Goal: Information Seeking & Learning: Learn about a topic

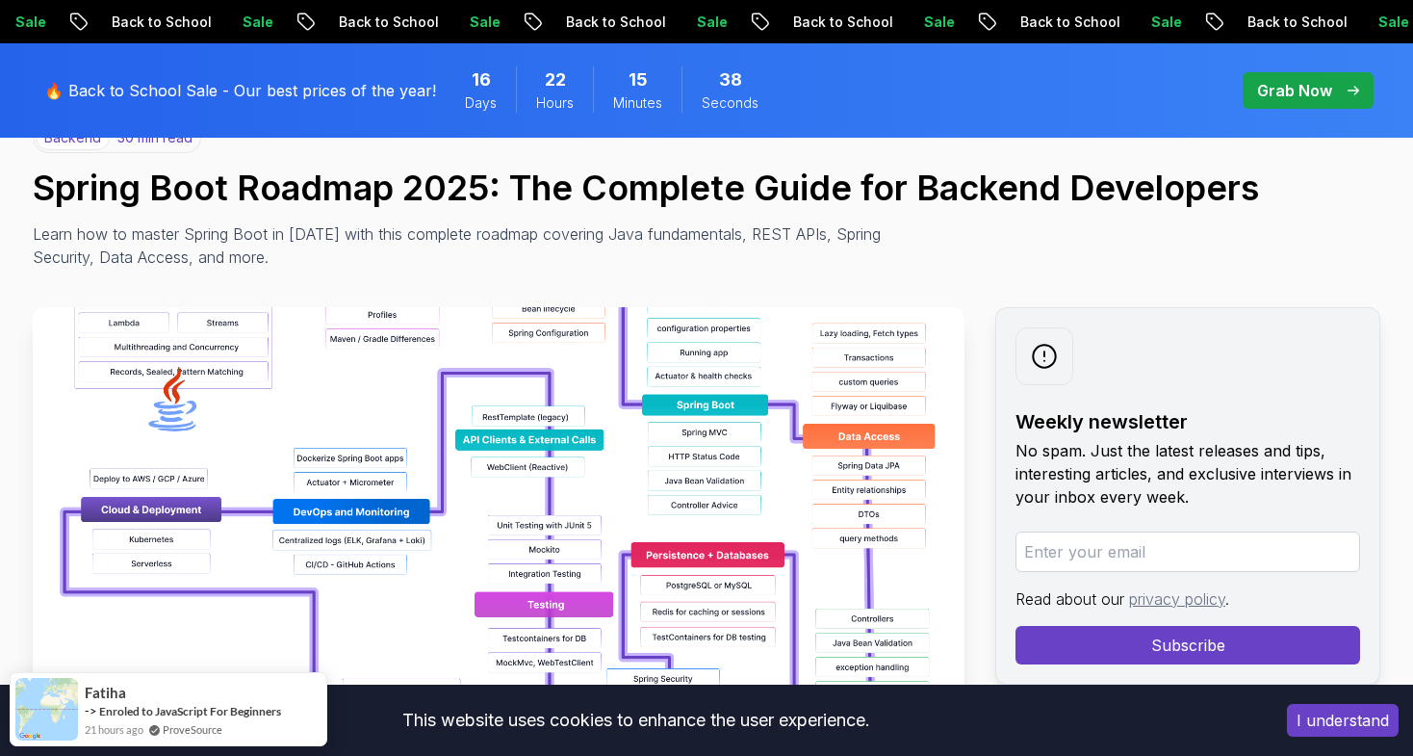
scroll to position [181, 0]
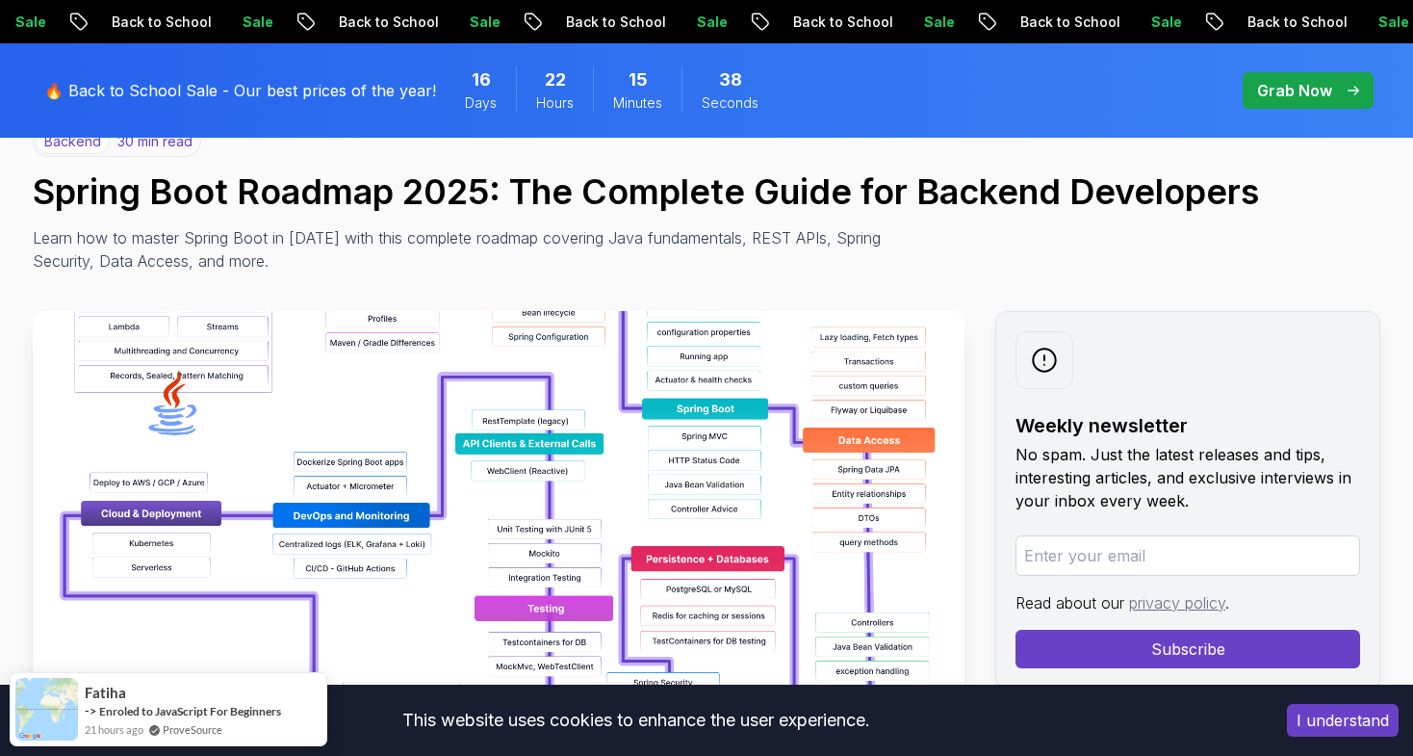
click at [295, 544] on img at bounding box center [499, 527] width 932 height 433
click at [451, 501] on img at bounding box center [499, 527] width 932 height 433
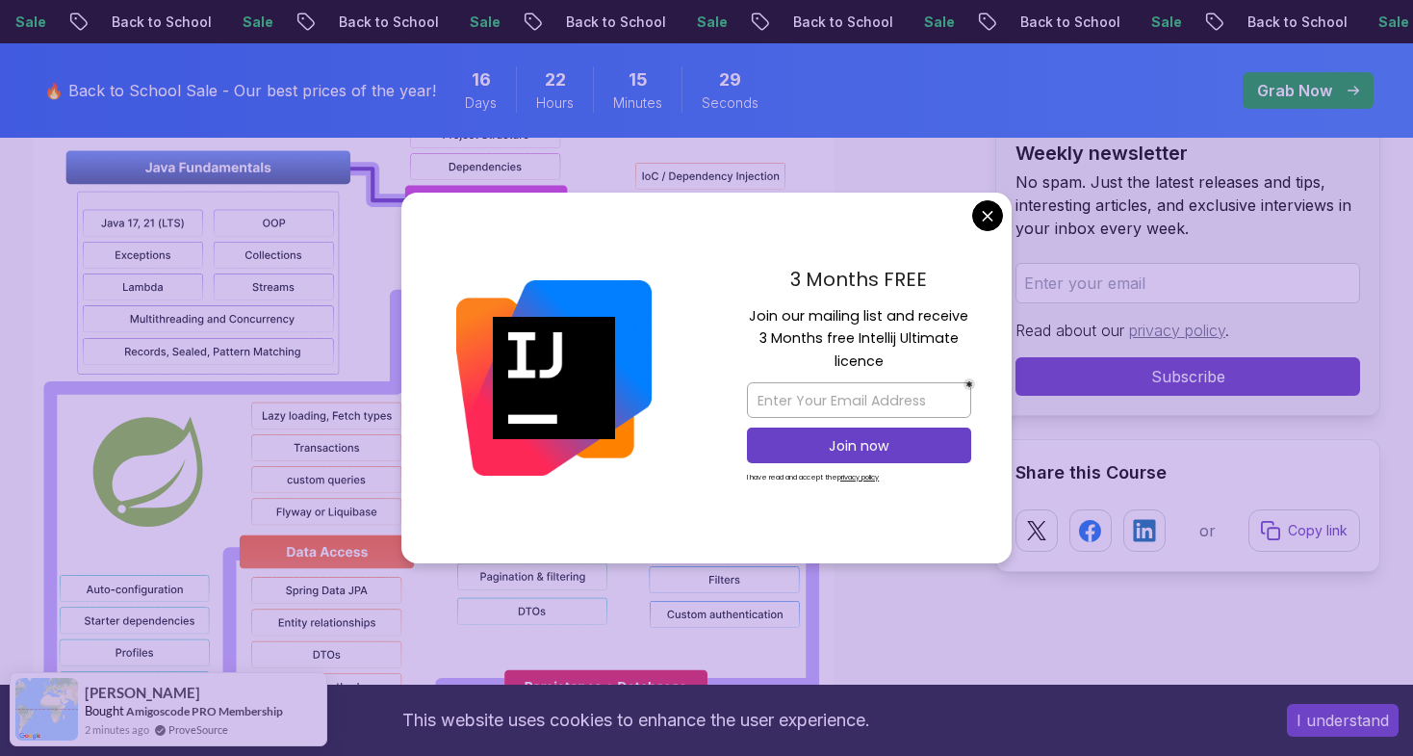
scroll to position [1540, 0]
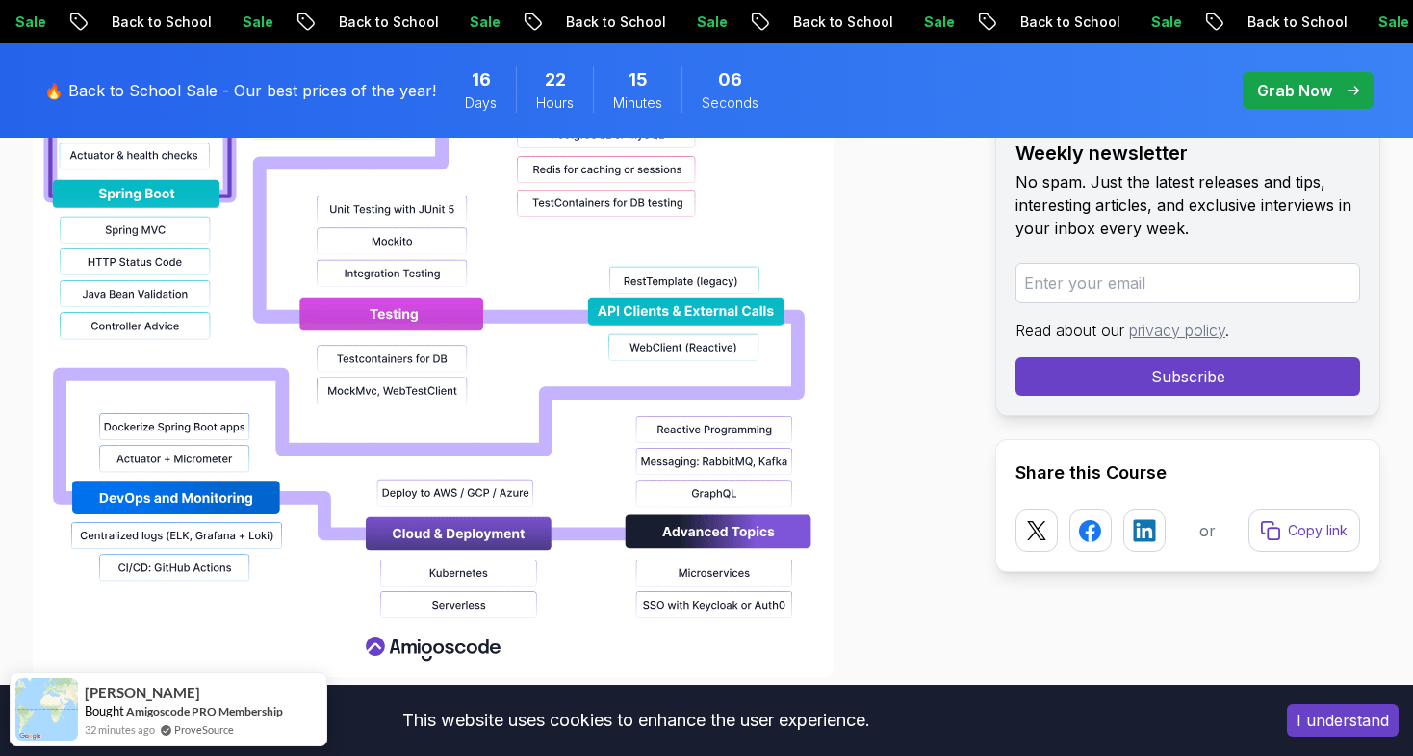
scroll to position [2136, 0]
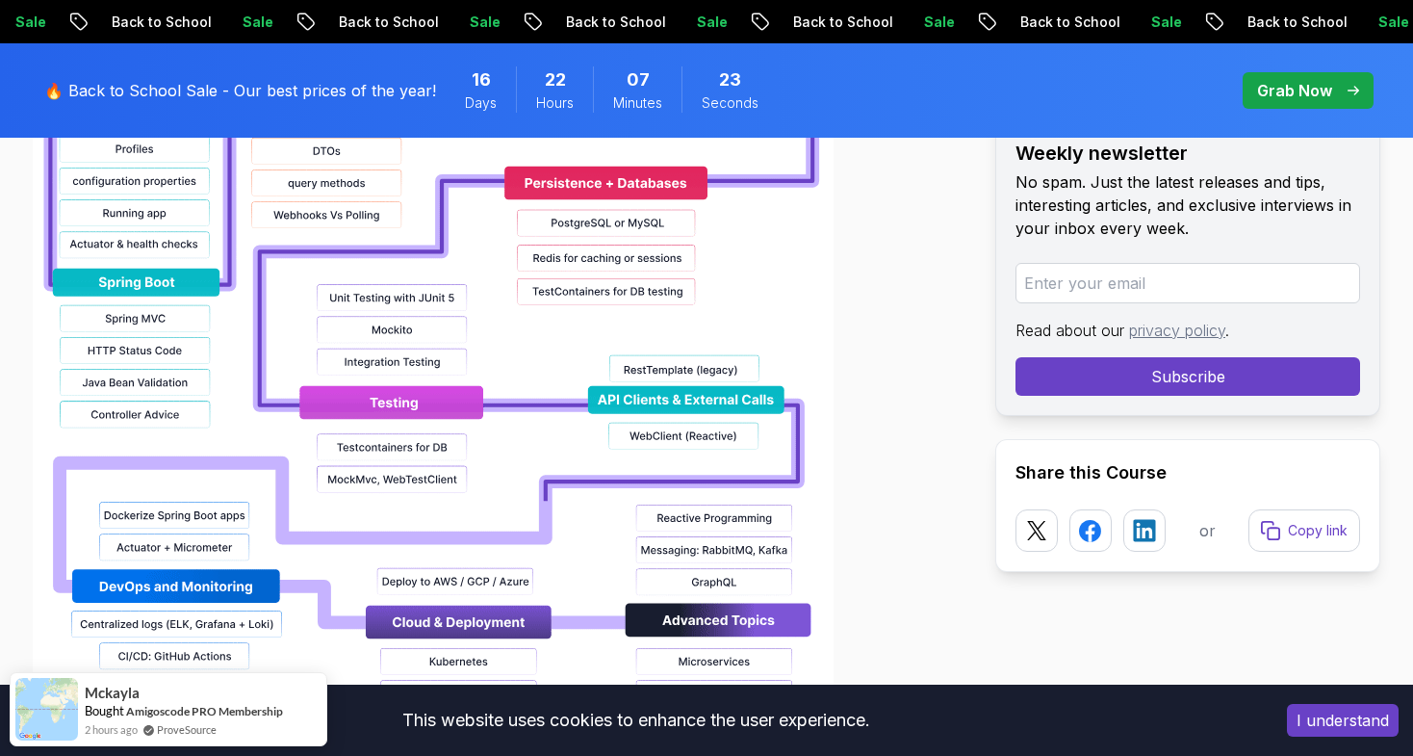
click at [432, 381] on img at bounding box center [433, 149] width 801 height 1232
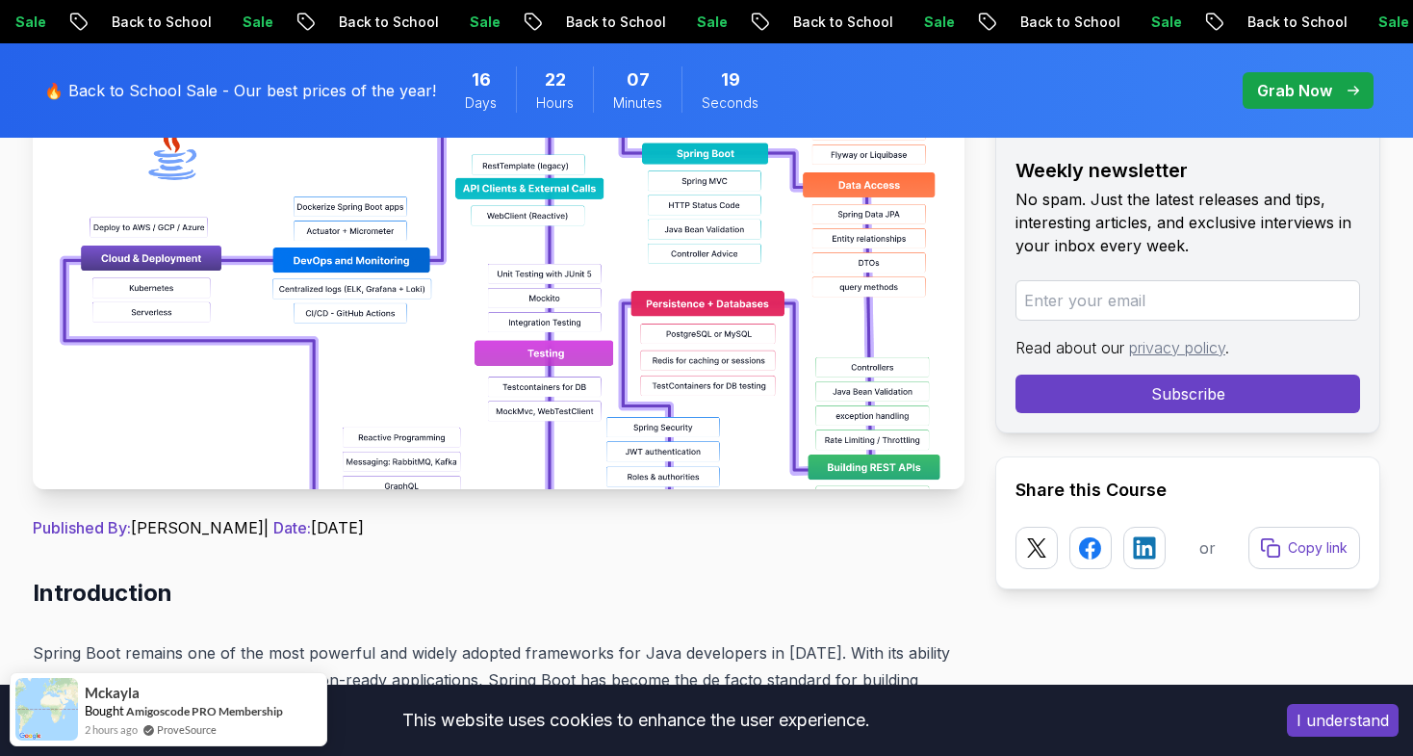
scroll to position [432, 0]
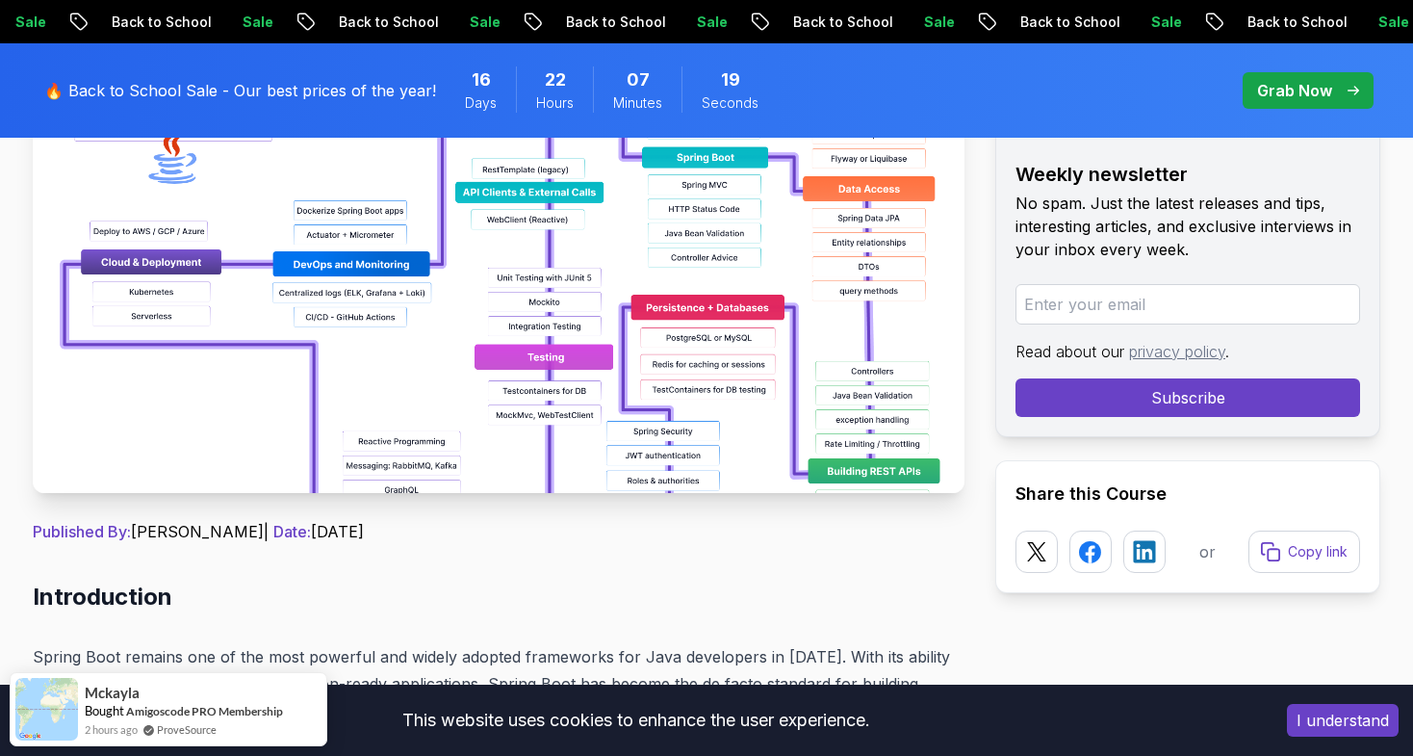
click at [432, 381] on img at bounding box center [499, 276] width 932 height 433
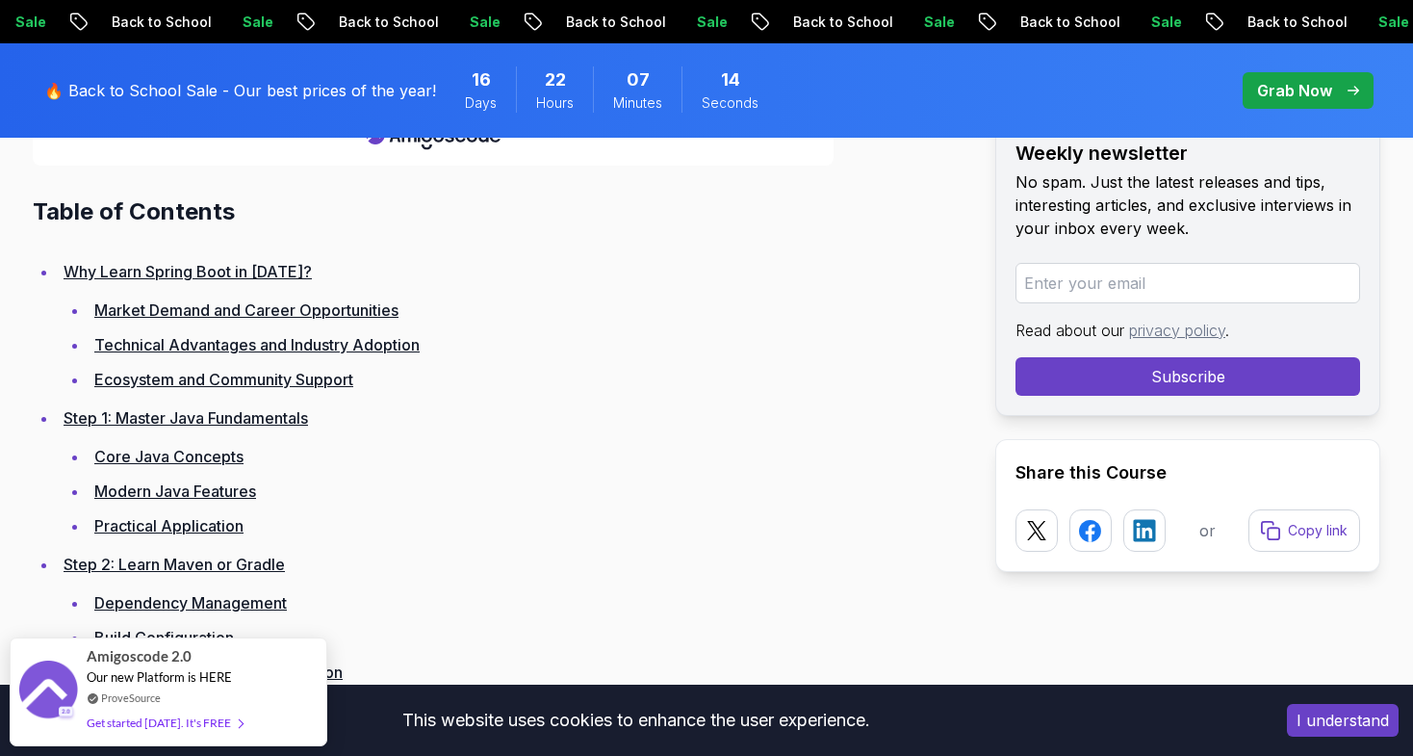
scroll to position [2637, 0]
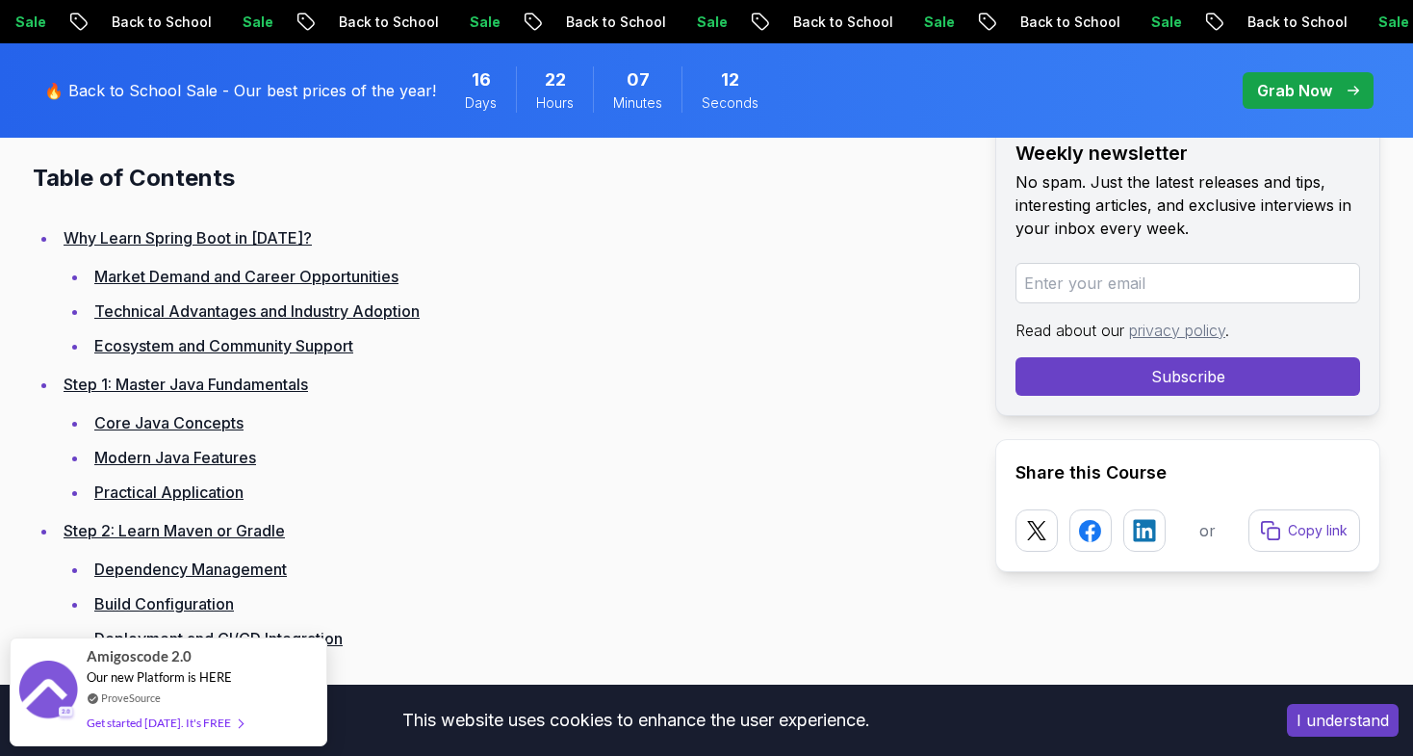
click at [198, 274] on link "Market Demand and Career Opportunities" at bounding box center [246, 276] width 304 height 19
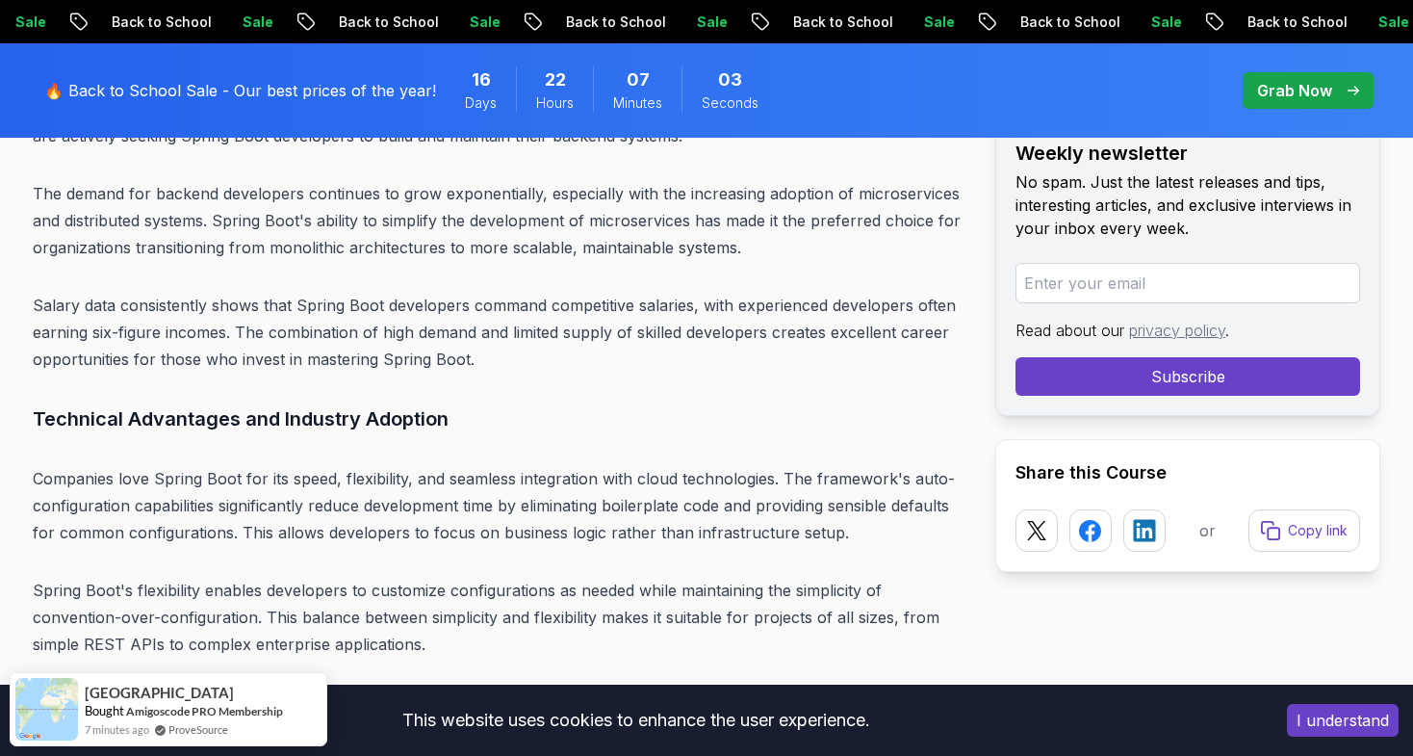
scroll to position [5396, 0]
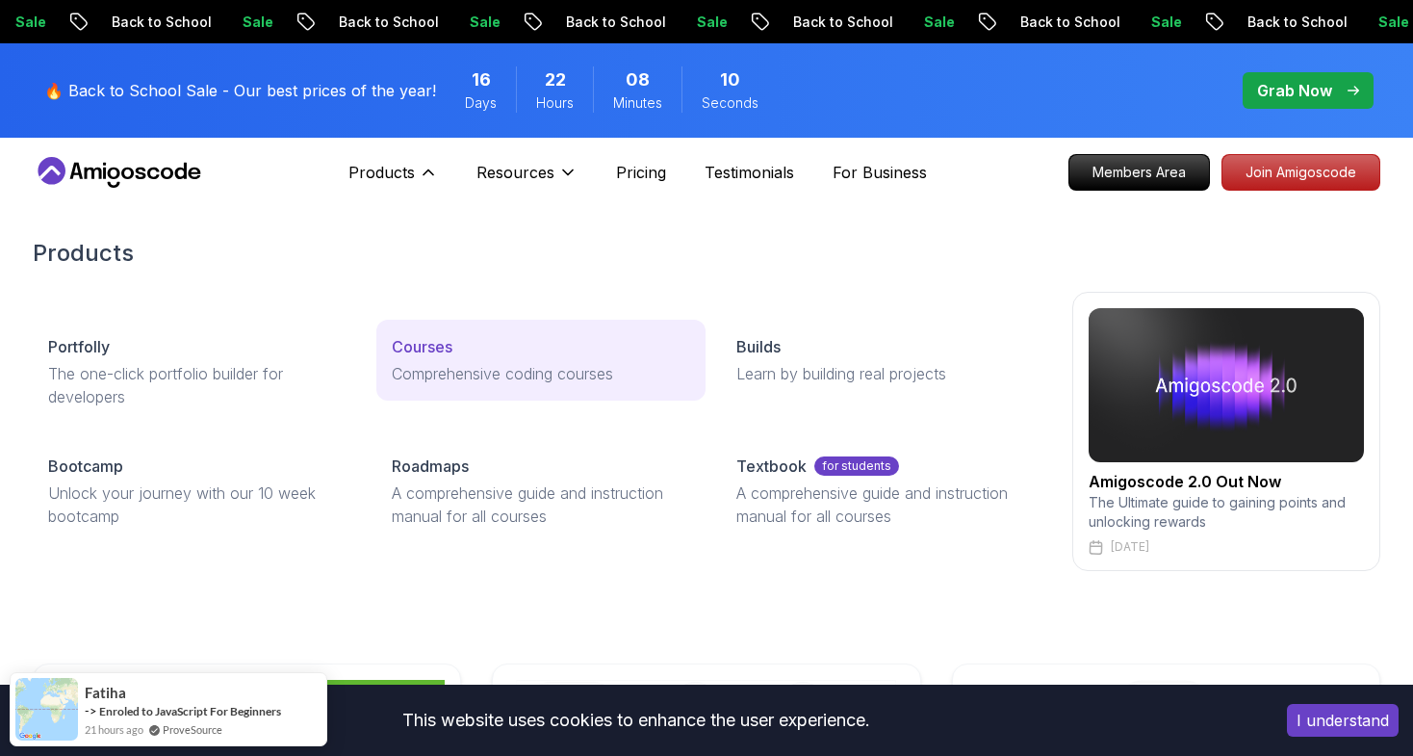
click at [431, 348] on p "Courses" at bounding box center [422, 346] width 61 height 23
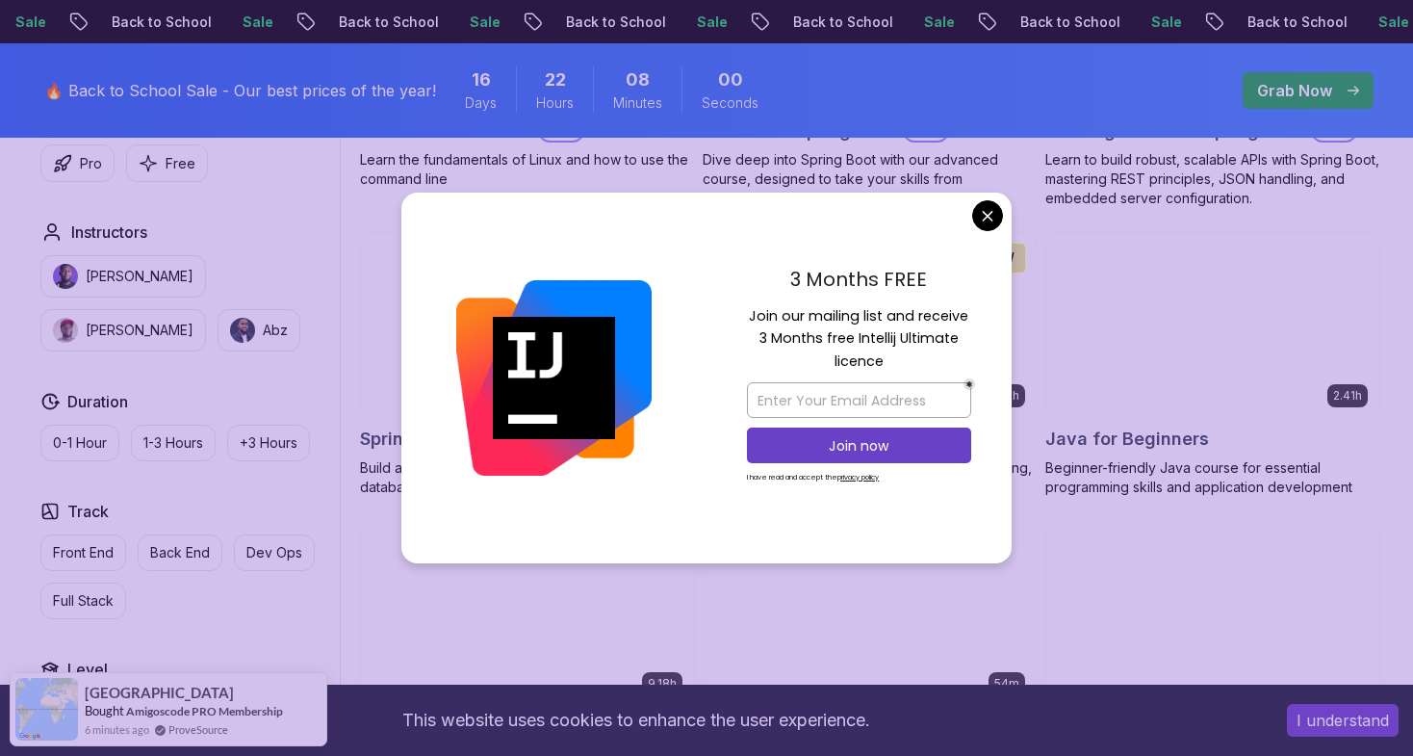
scroll to position [848, 0]
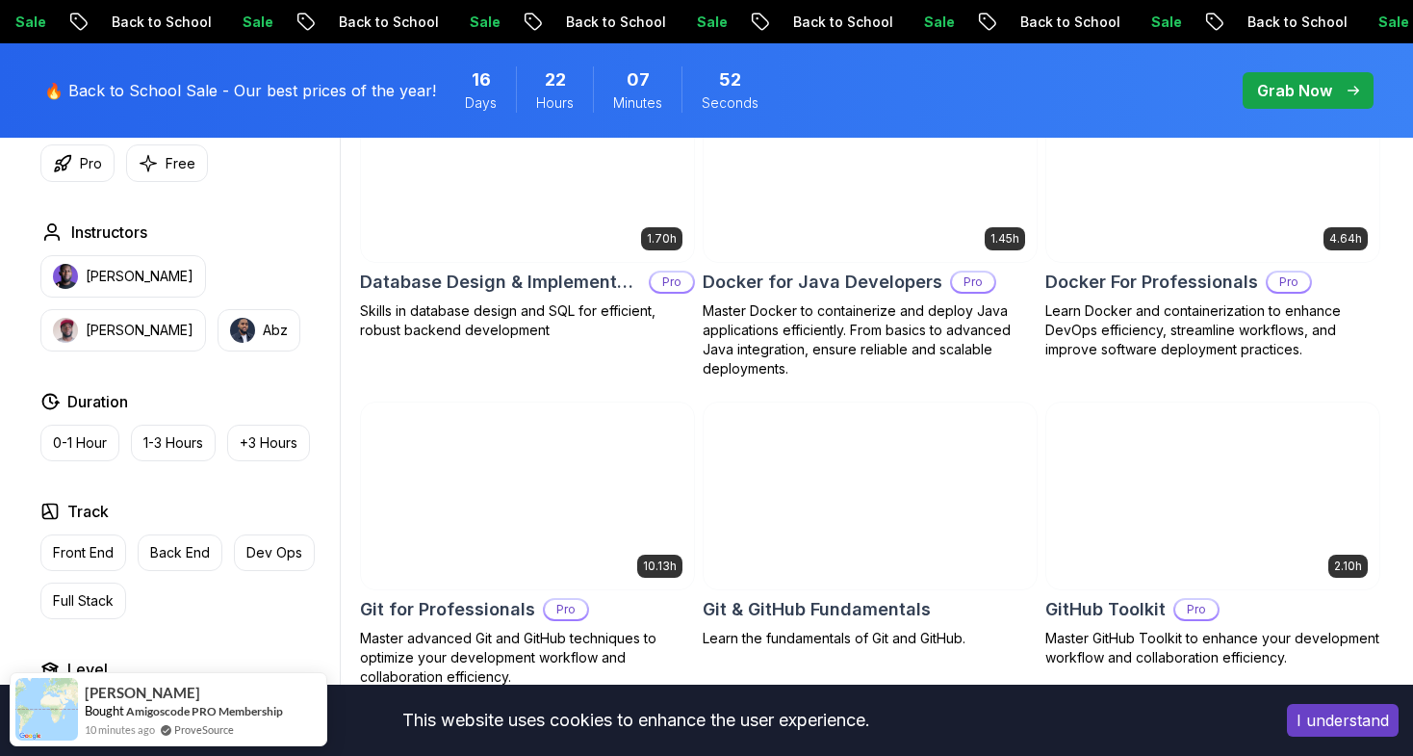
scroll to position [1862, 0]
